Goal: Contribute content: Contribute content

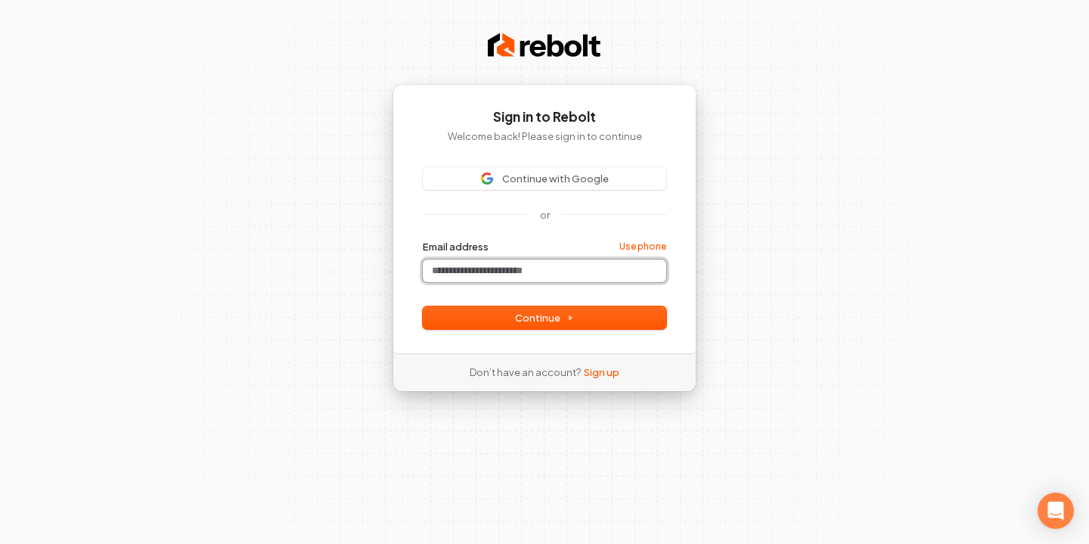
click at [553, 275] on input "Email address" at bounding box center [544, 270] width 243 height 23
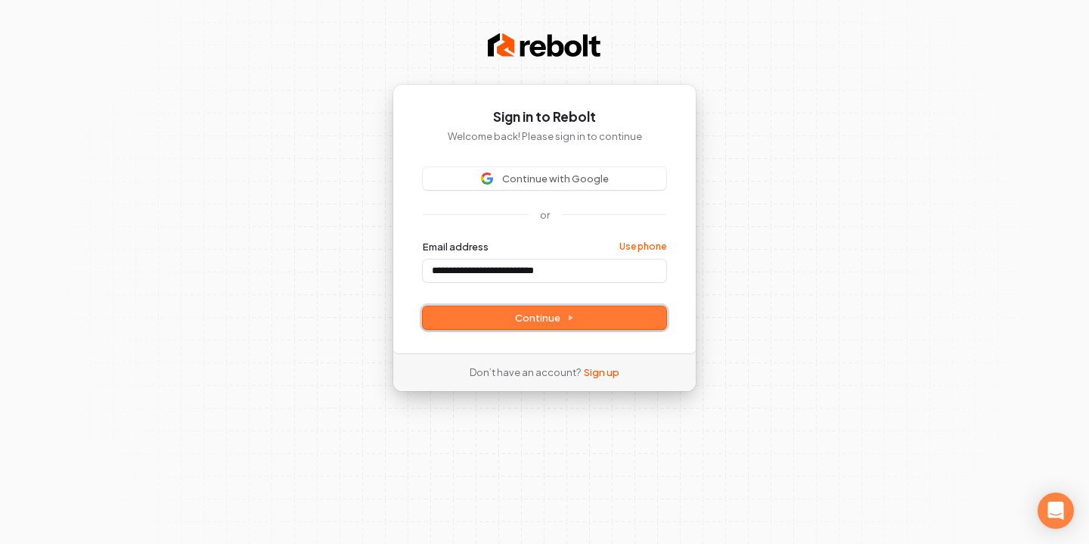
click at [553, 311] on span "Continue" at bounding box center [544, 318] width 59 height 14
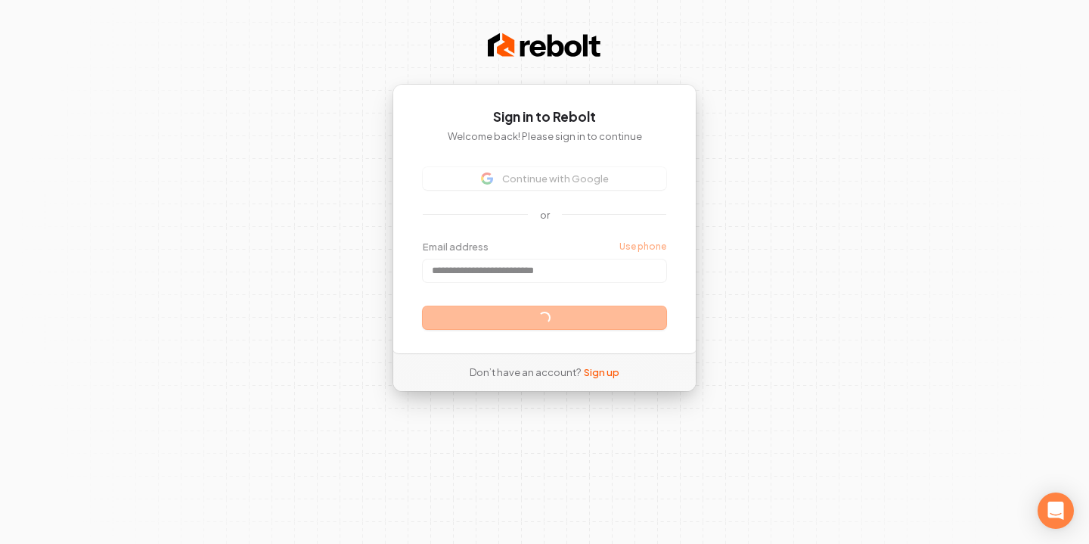
type input "**********"
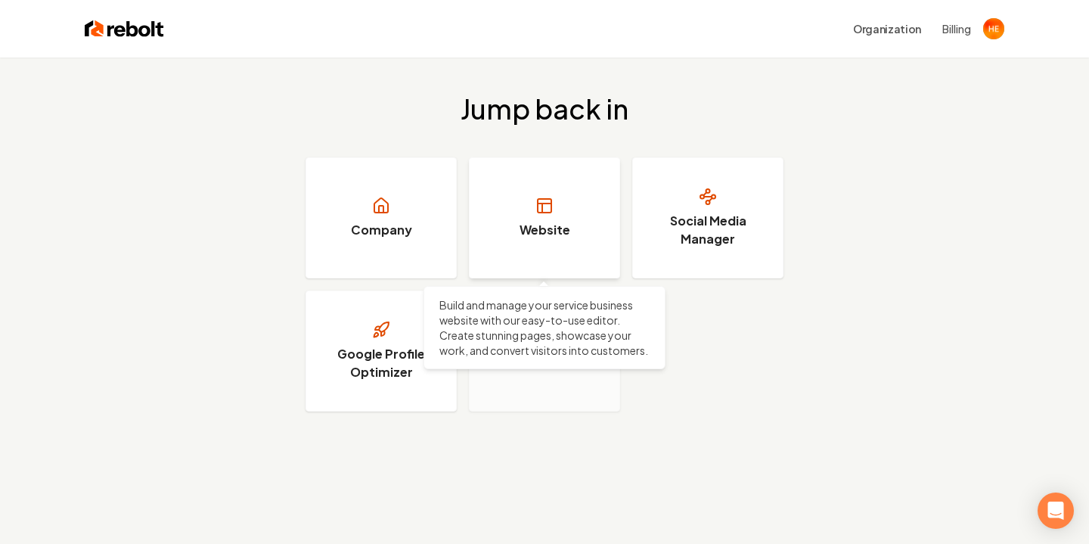
click at [519, 231] on h3 "Website" at bounding box center [544, 230] width 51 height 18
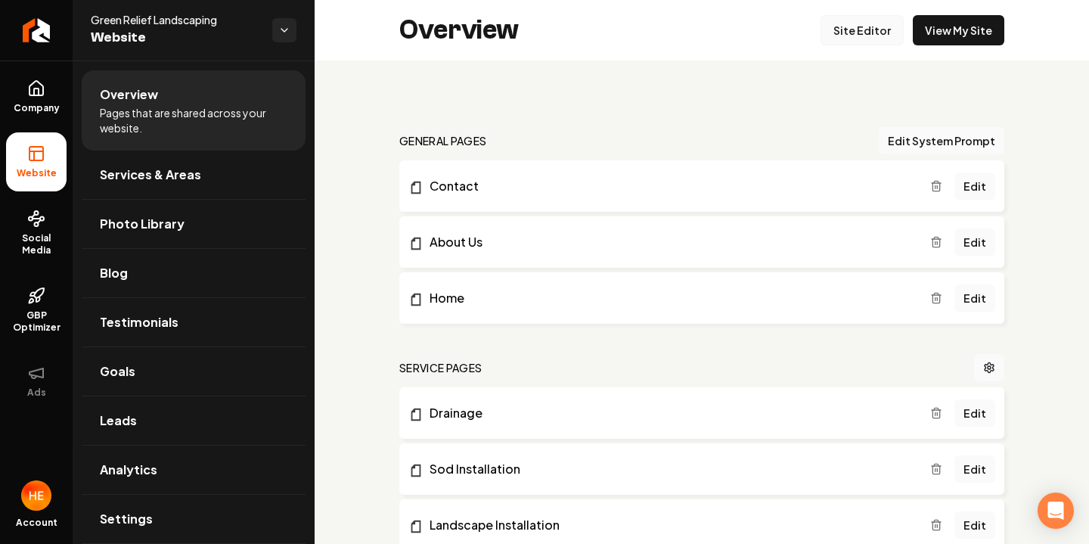
click at [854, 36] on link "Site Editor" at bounding box center [861, 30] width 83 height 30
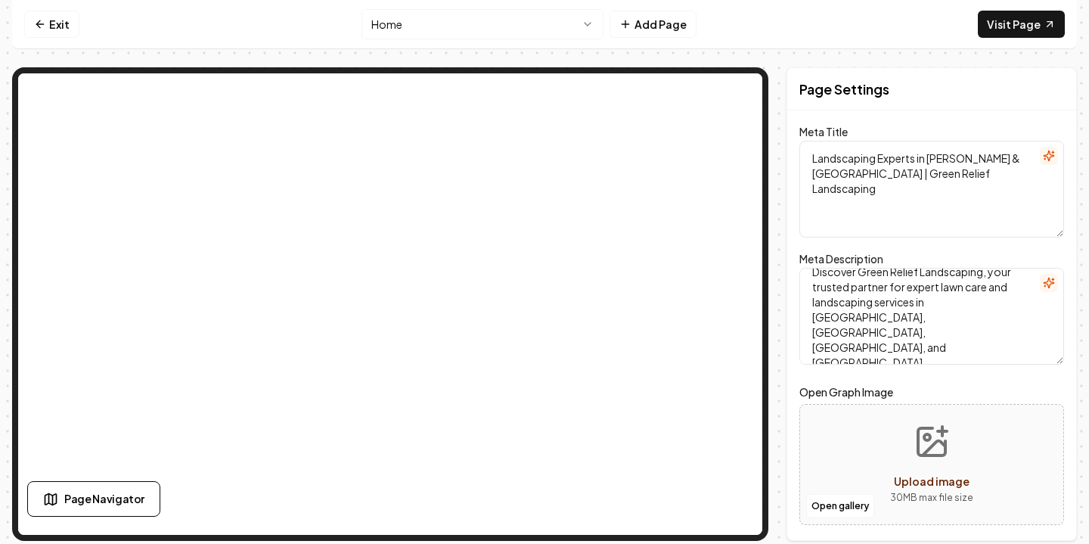
scroll to position [12, 0]
click at [850, 510] on button "Open gallery" at bounding box center [840, 506] width 68 height 24
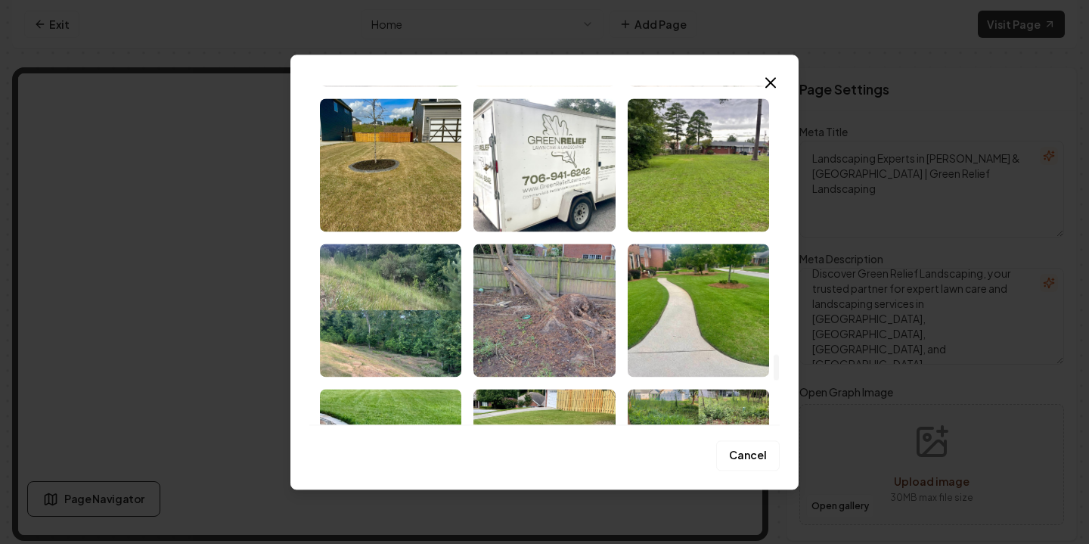
scroll to position [0, 0]
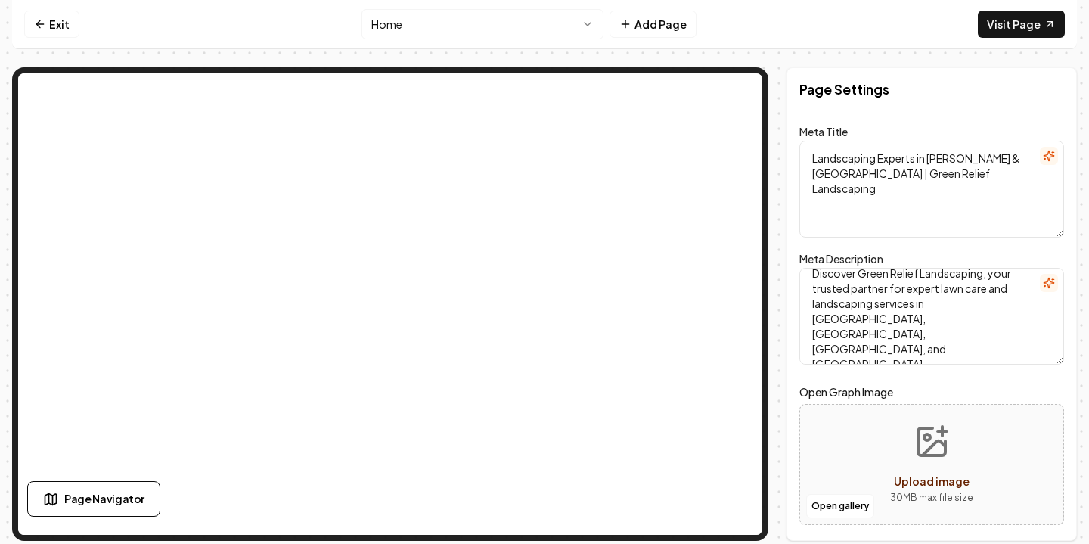
click at [925, 474] on span "Upload image" at bounding box center [932, 481] width 76 height 14
type input "**********"
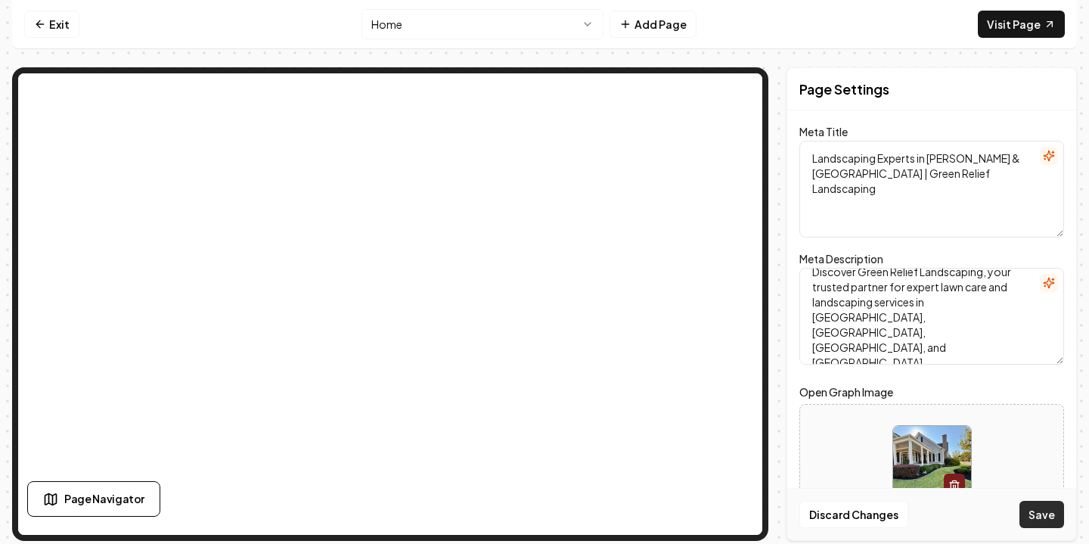
click at [1047, 515] on button "Save" at bounding box center [1041, 513] width 45 height 27
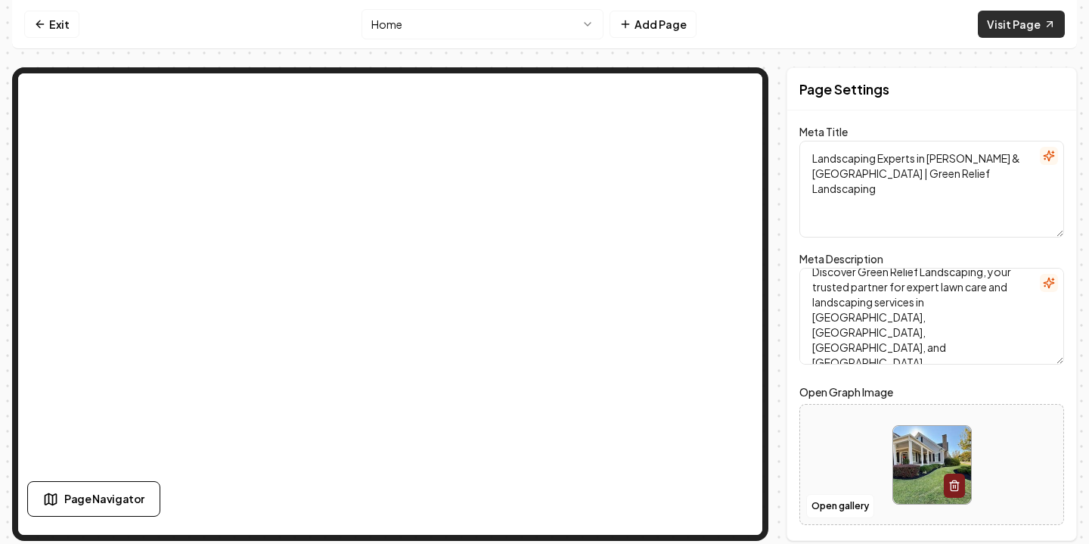
click at [1018, 17] on link "Visit Page" at bounding box center [1021, 24] width 87 height 27
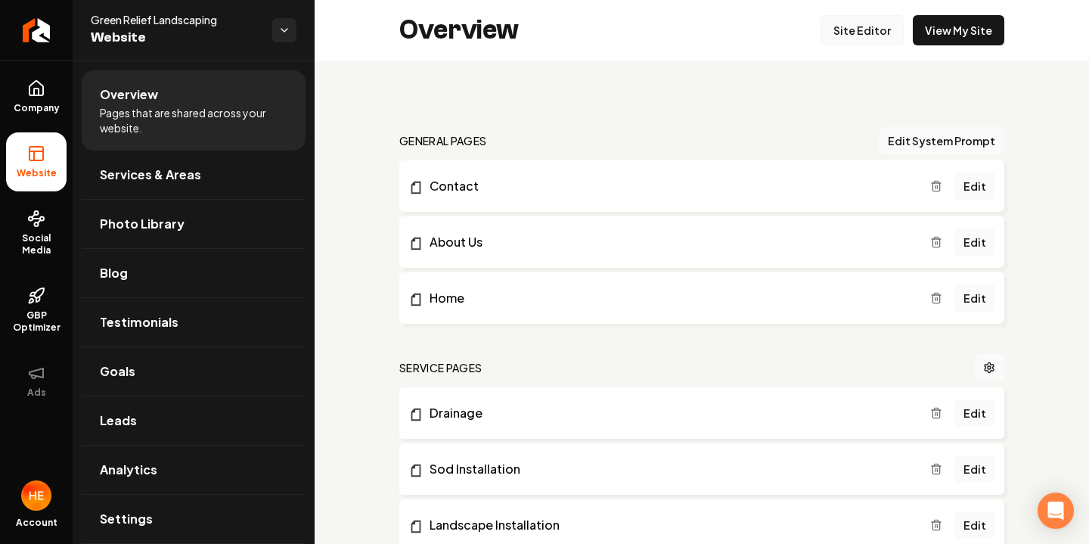
click at [865, 25] on link "Site Editor" at bounding box center [861, 30] width 83 height 30
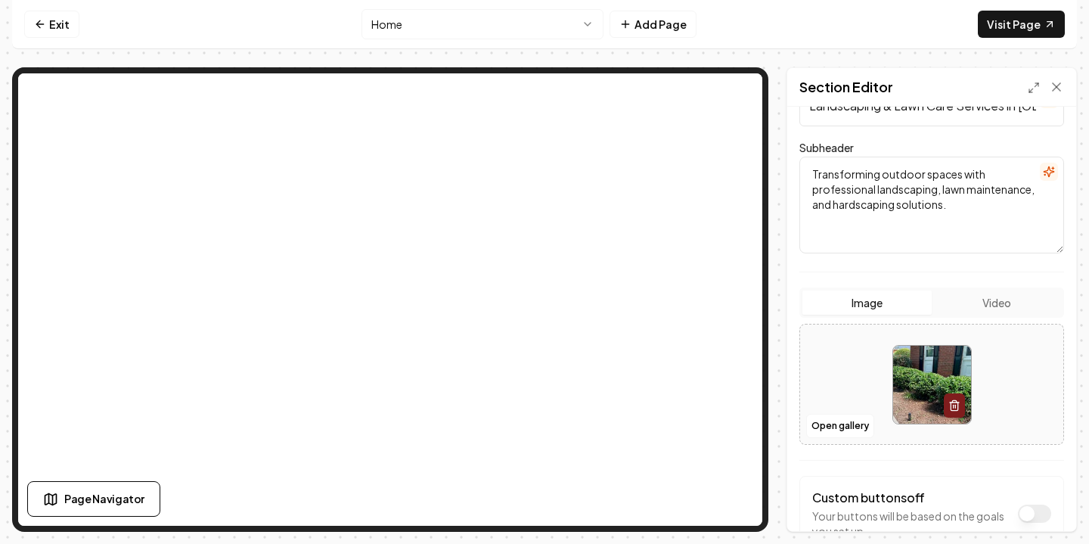
scroll to position [147, 0]
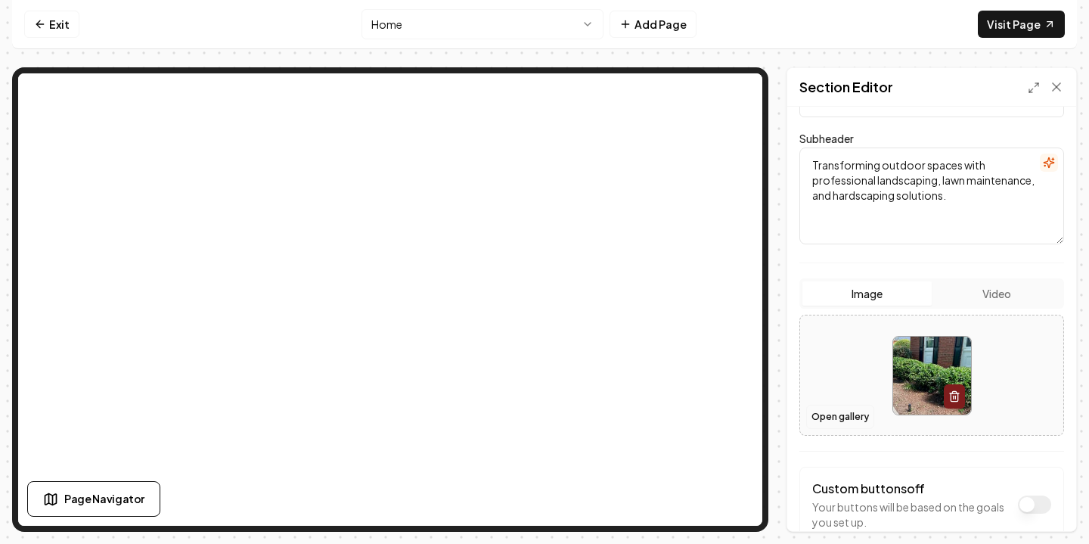
click at [844, 411] on button "Open gallery" at bounding box center [840, 416] width 68 height 24
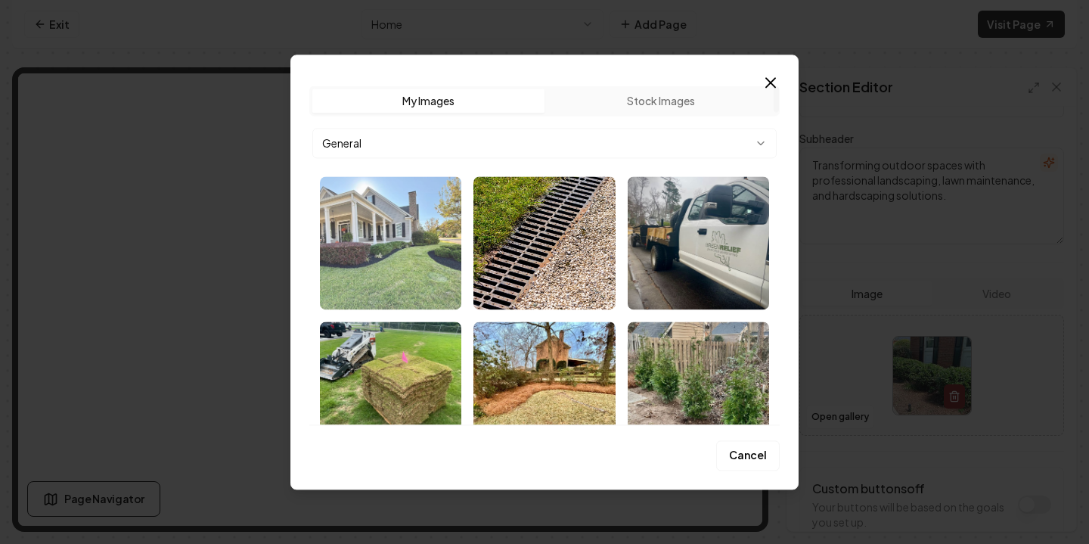
click at [396, 247] on img "Select image image_68c889545c7cd75eb885d1ec.jpg" at bounding box center [390, 242] width 141 height 133
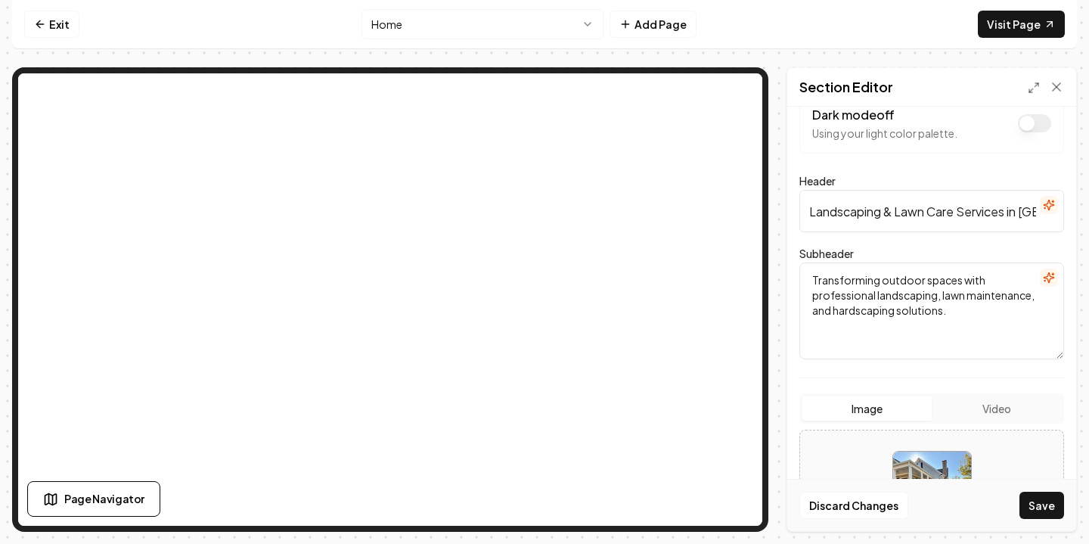
scroll to position [237, 0]
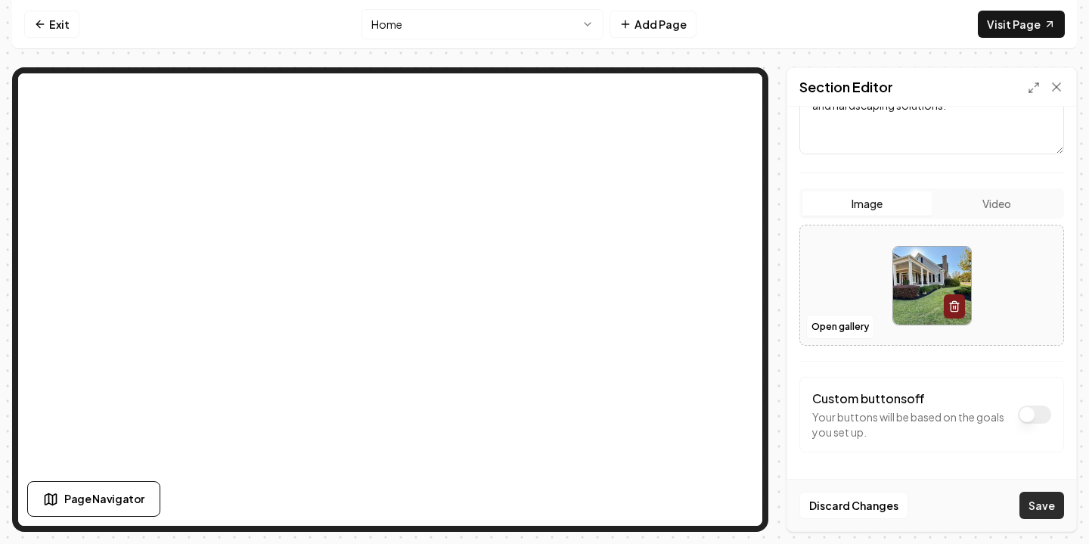
click at [1052, 507] on button "Save" at bounding box center [1041, 504] width 45 height 27
click at [1036, 19] on link "Visit Page" at bounding box center [1021, 24] width 87 height 27
